Goal: Transaction & Acquisition: Purchase product/service

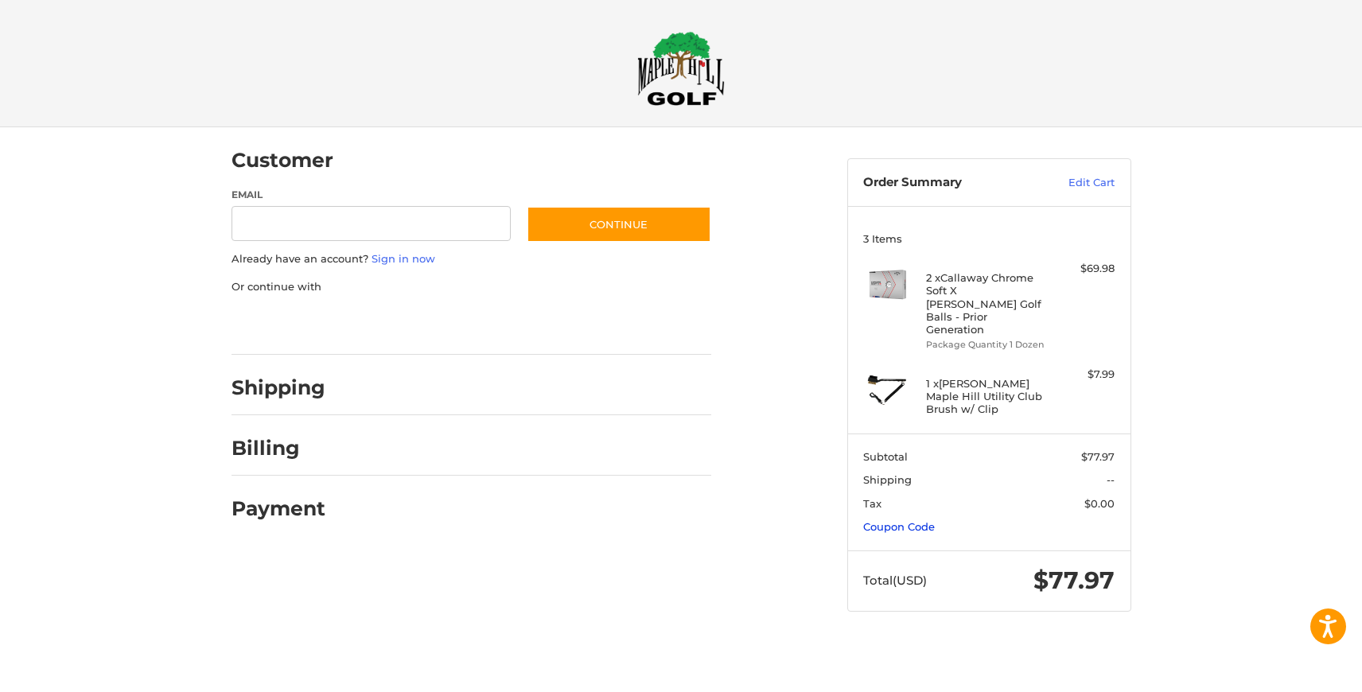
click at [930, 520] on link "Coupon Code" at bounding box center [899, 526] width 72 height 13
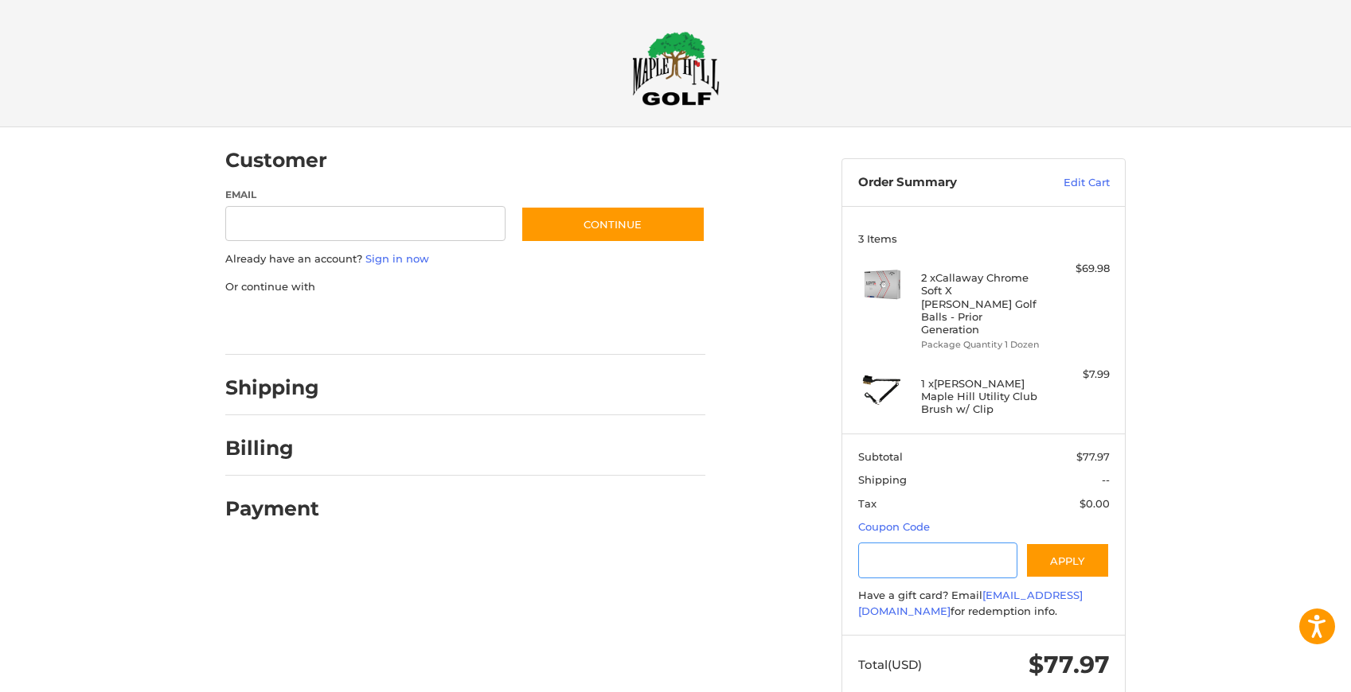
click at [926, 543] on input "Gift Certificate or Coupon Code" at bounding box center [938, 561] width 160 height 36
type input "*********"
click at [1062, 543] on button "Apply" at bounding box center [1067, 561] width 84 height 36
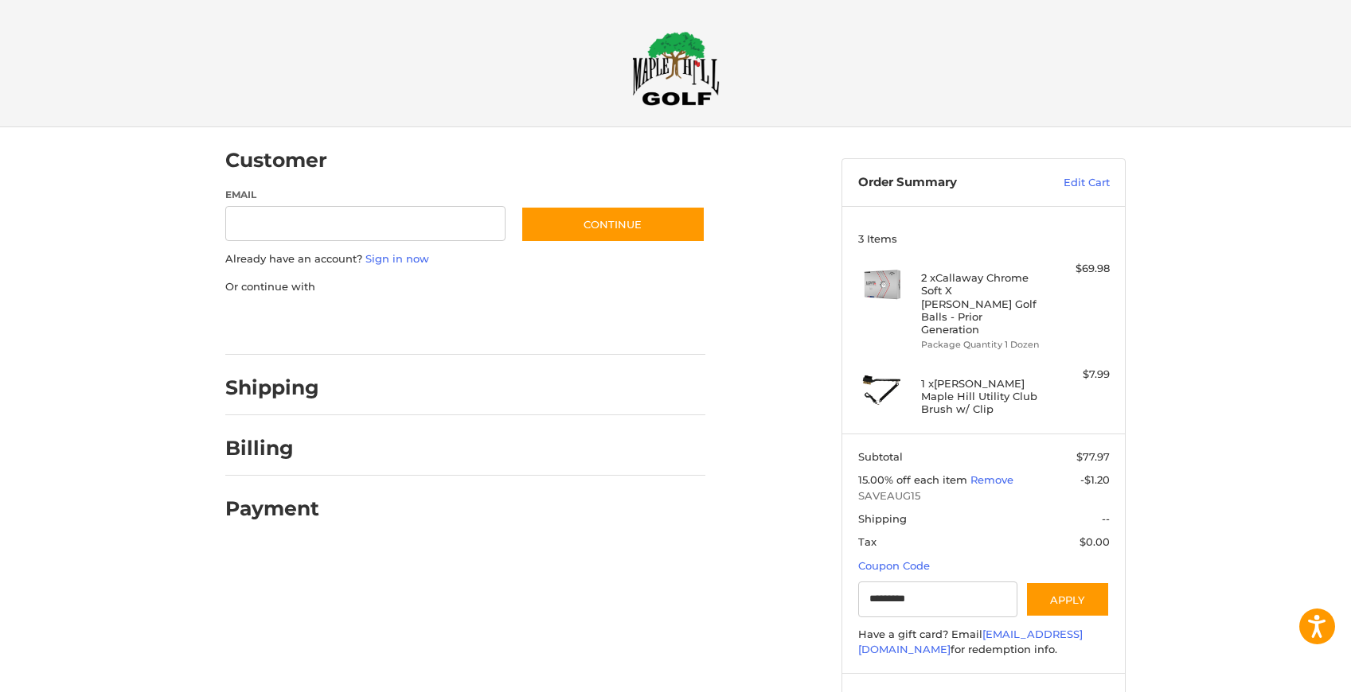
click at [1000, 301] on h4 "2 x Callaway Chrome Soft X [PERSON_NAME] Golf Balls - Prior Generation" at bounding box center [982, 303] width 122 height 64
click at [960, 283] on h4 "2 x Callaway Chrome Soft X [PERSON_NAME] Golf Balls - Prior Generation" at bounding box center [982, 303] width 122 height 64
